Goal: Transaction & Acquisition: Download file/media

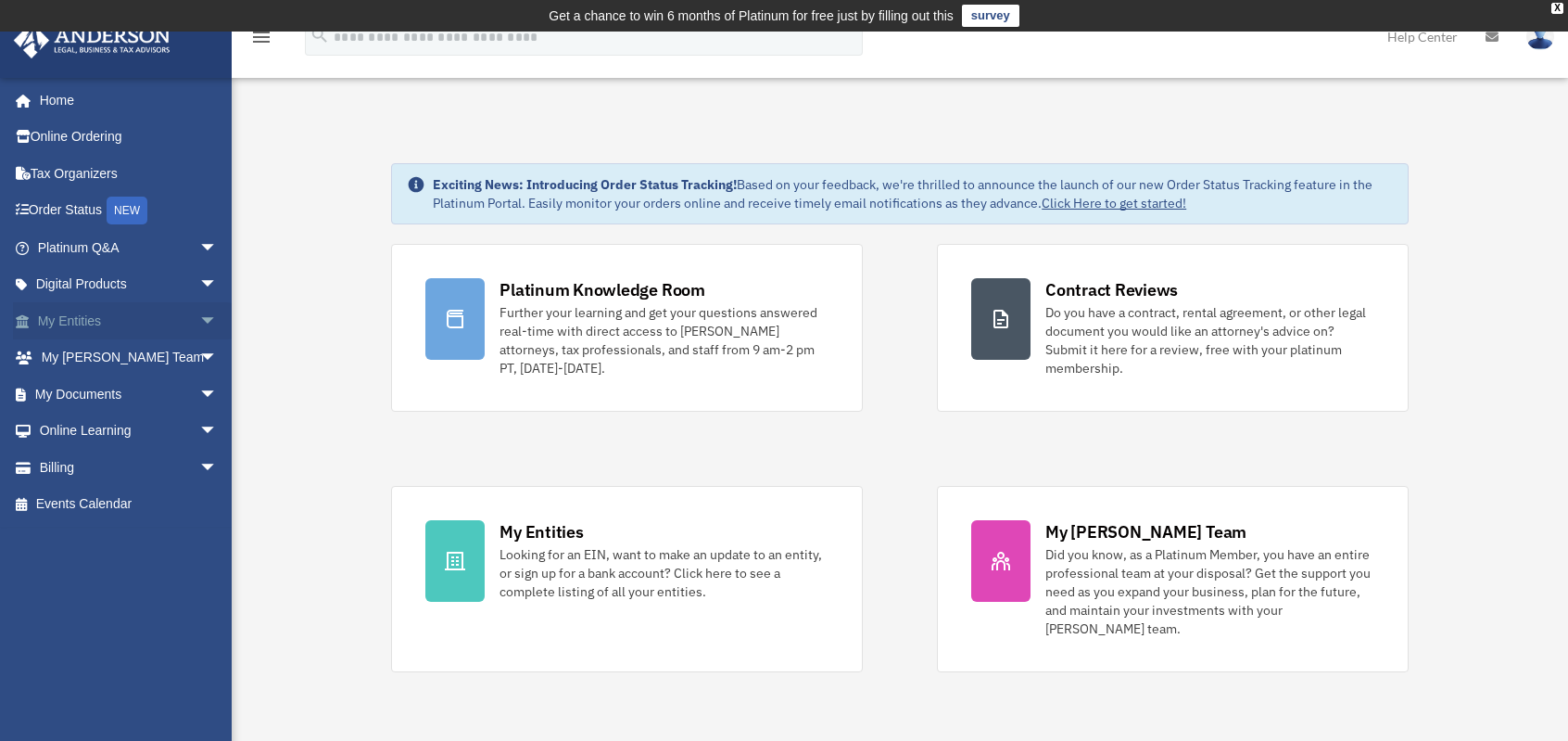
click at [87, 320] on link "My Entities arrow_drop_down" at bounding box center [129, 321] width 233 height 38
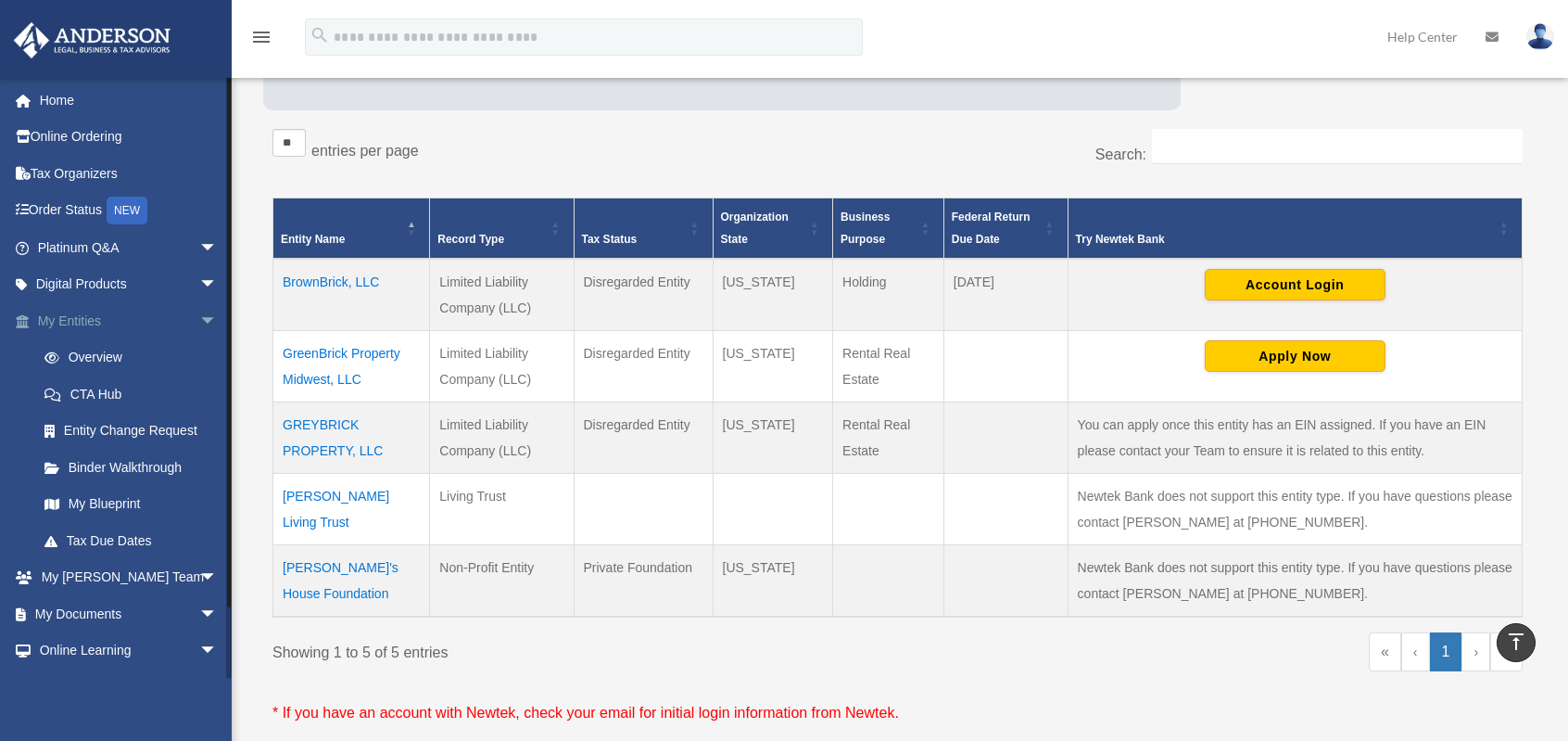
scroll to position [279, 0]
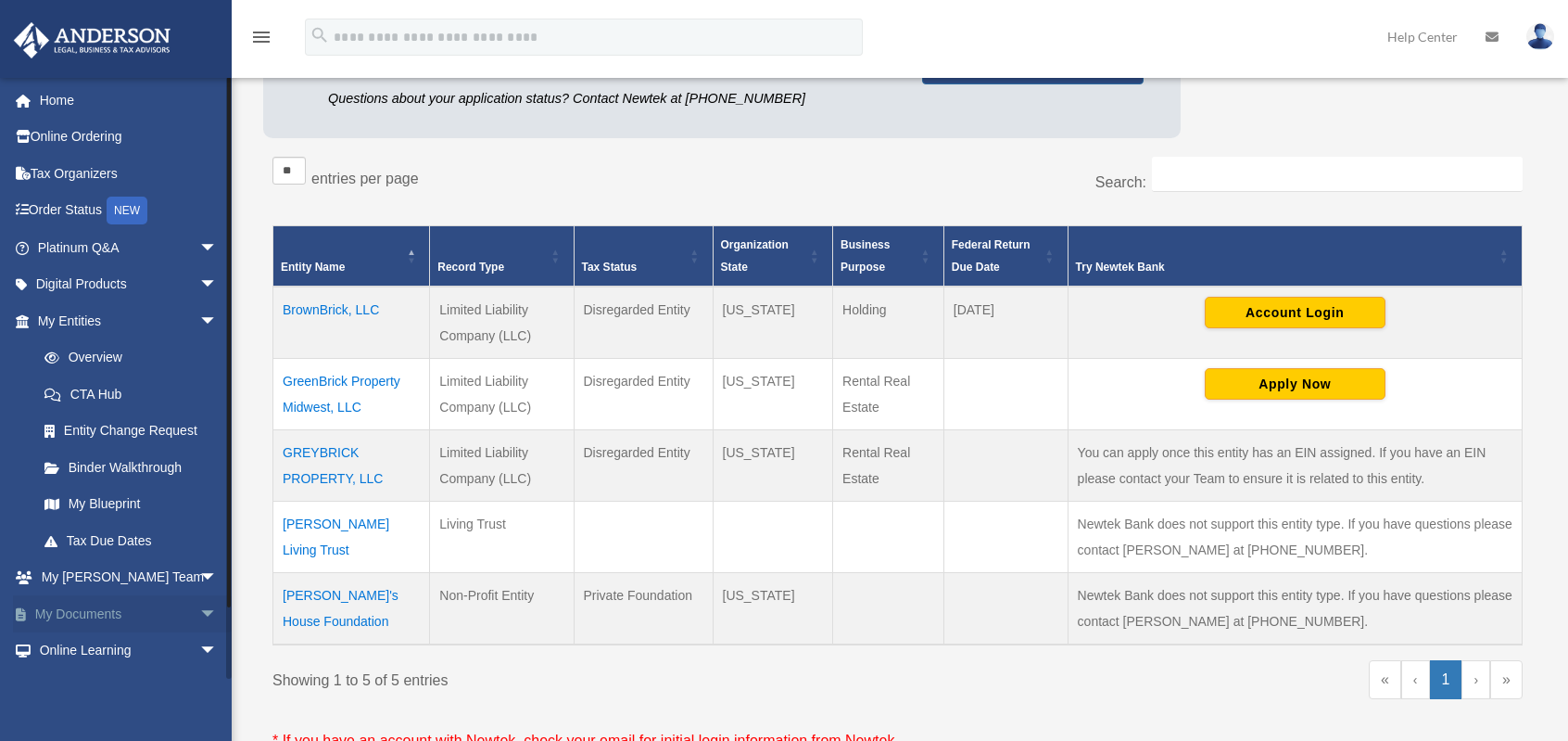
click at [90, 611] on link "My Documents arrow_drop_down" at bounding box center [129, 615] width 233 height 38
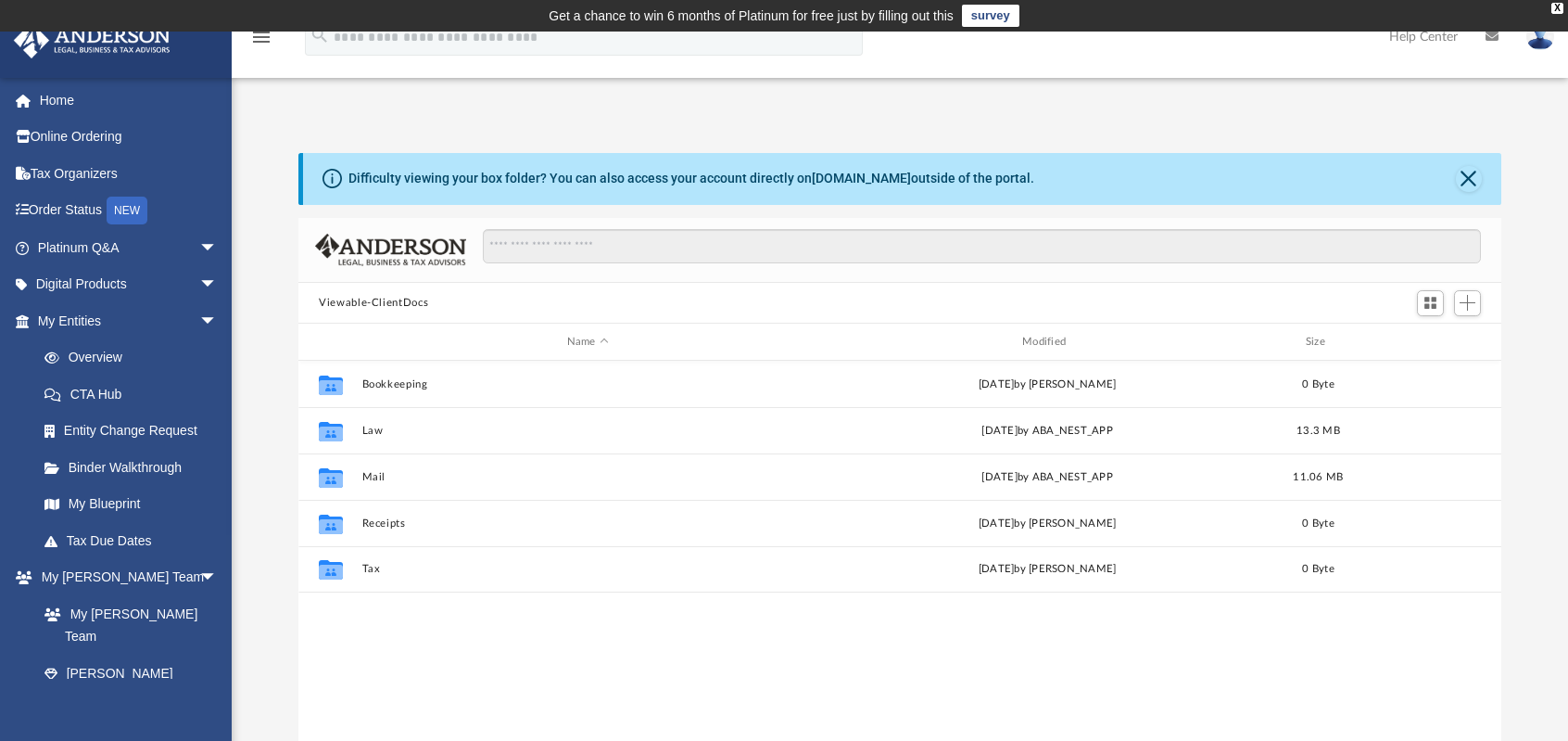
scroll to position [407, 1188]
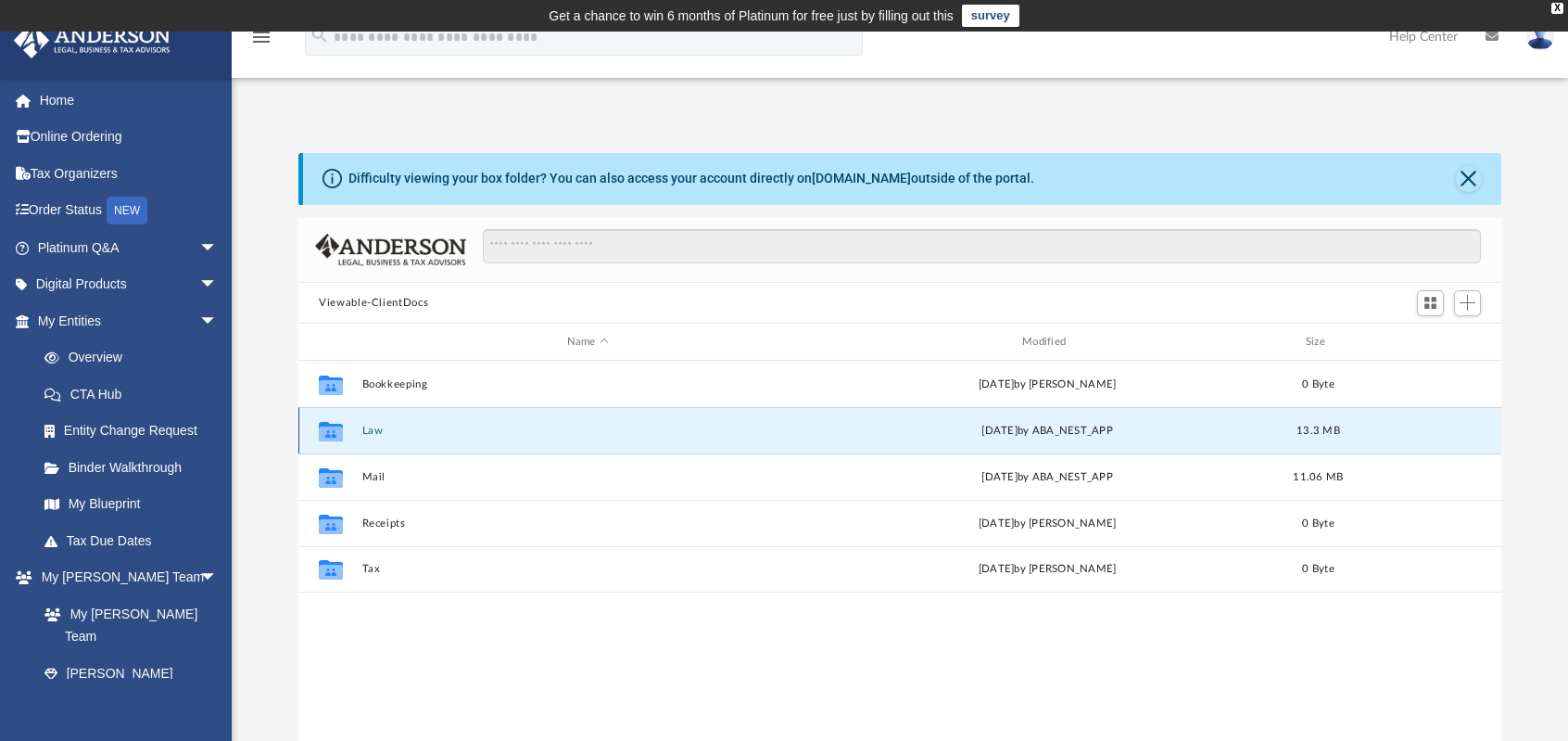
click at [460, 428] on button "Law" at bounding box center [588, 431] width 451 height 12
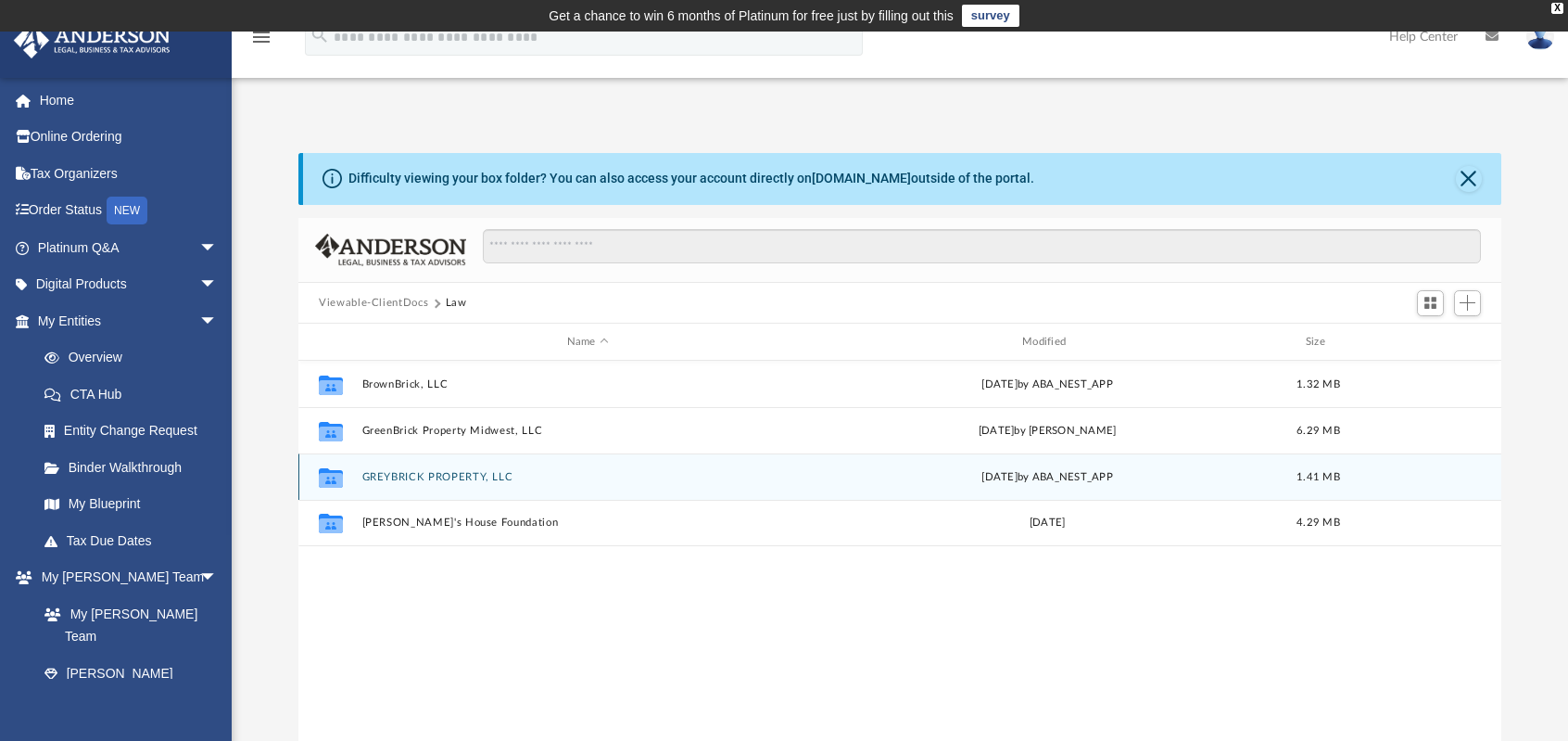
click at [475, 479] on button "GREYBRICK PROPERTY, LLC" at bounding box center [588, 477] width 451 height 12
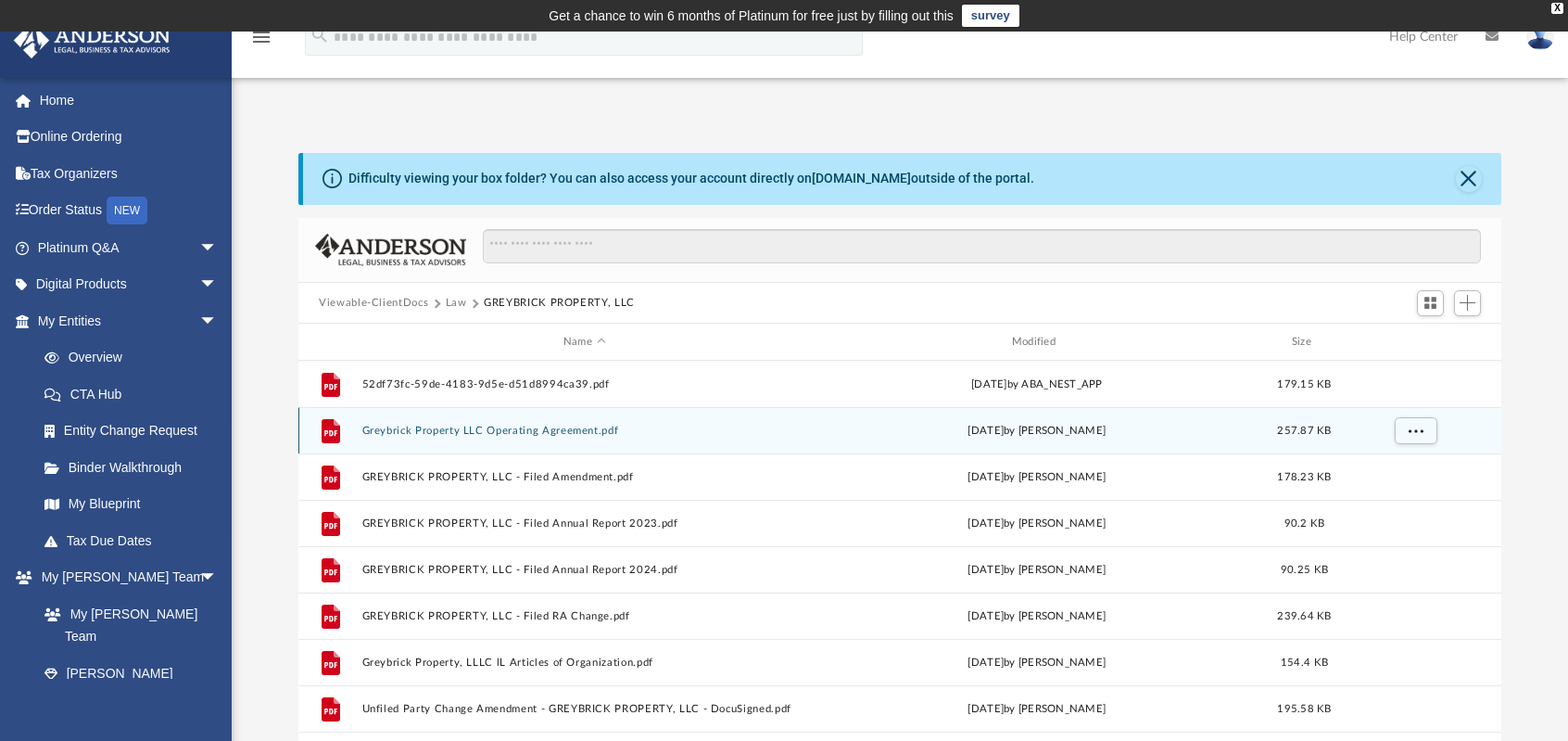
click at [574, 439] on div "File Greybrick Property LLC Operating Agreement.pdf [DATE] by [PERSON_NAME] 257…" at bounding box center [900, 430] width 1203 height 46
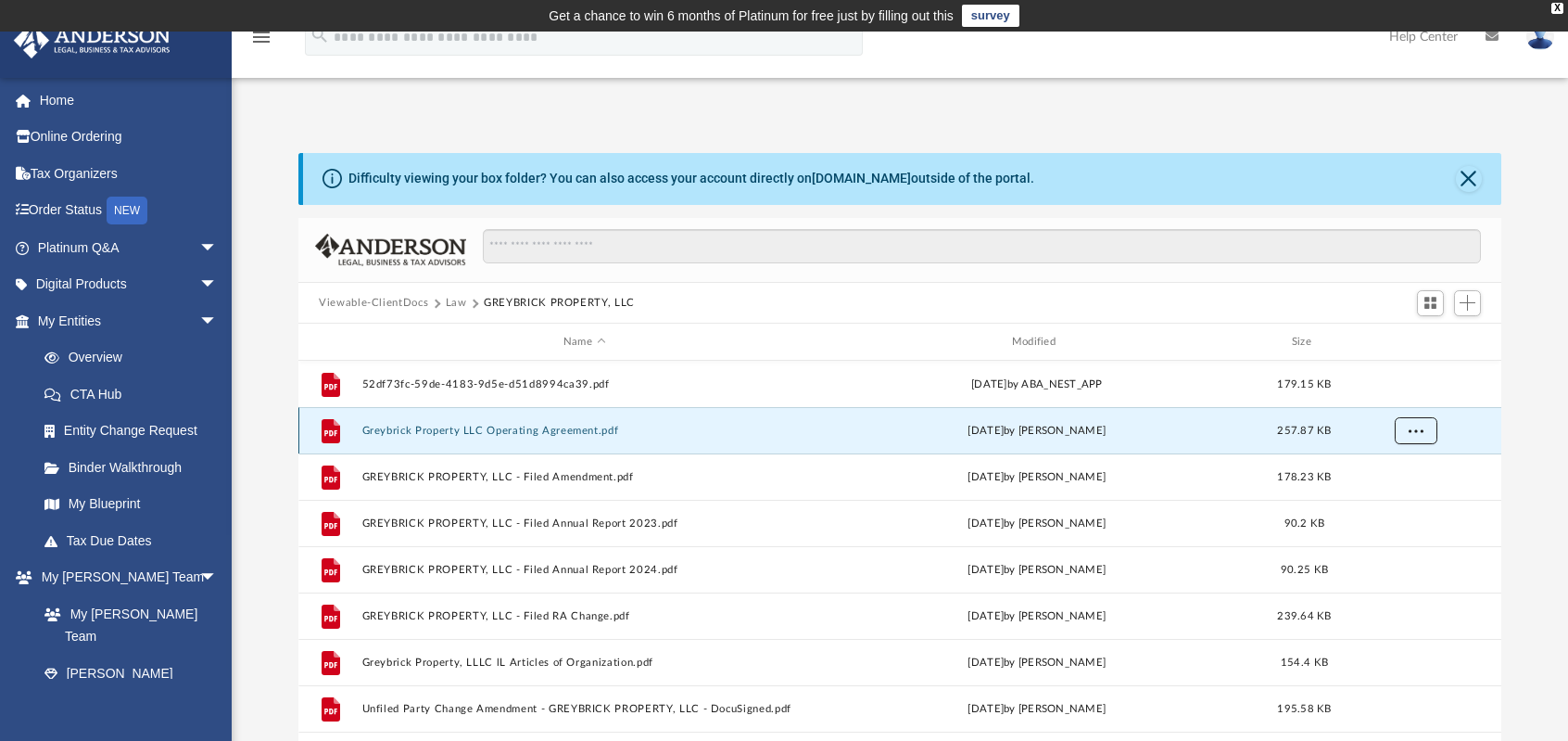
click at [1408, 420] on button "More options" at bounding box center [1415, 431] width 42 height 28
click at [1408, 466] on li "Preview" at bounding box center [1399, 469] width 53 height 20
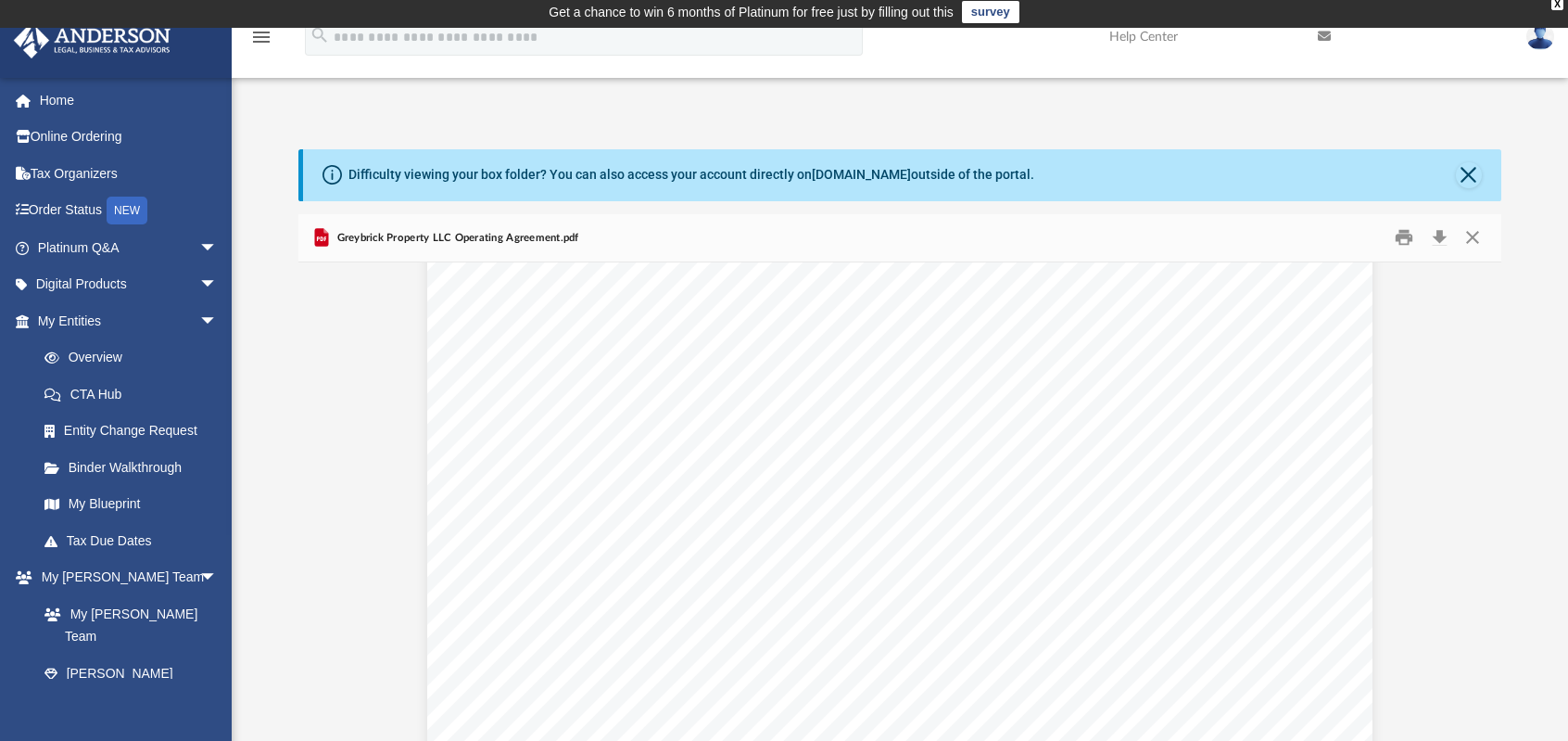
scroll to position [1469, 0]
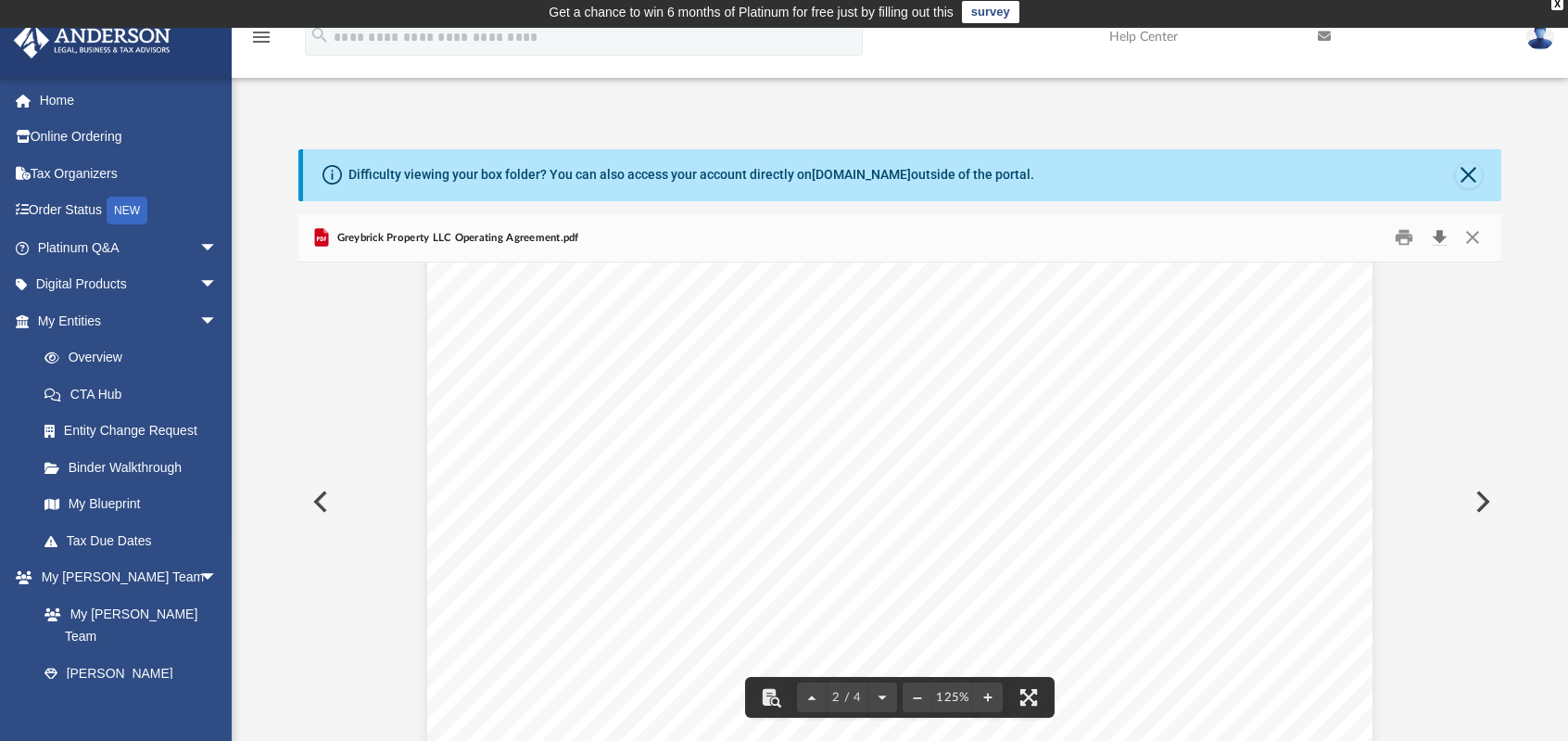
click at [1444, 238] on button "Download" at bounding box center [1440, 237] width 34 height 29
